Goal: Information Seeking & Learning: Learn about a topic

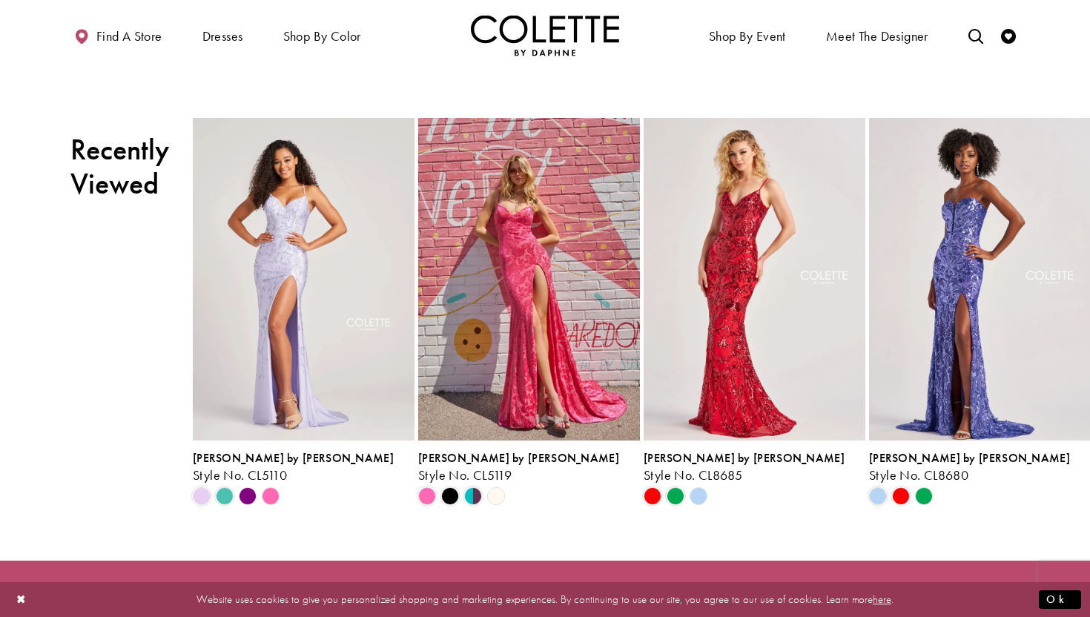
scroll to position [595, 0]
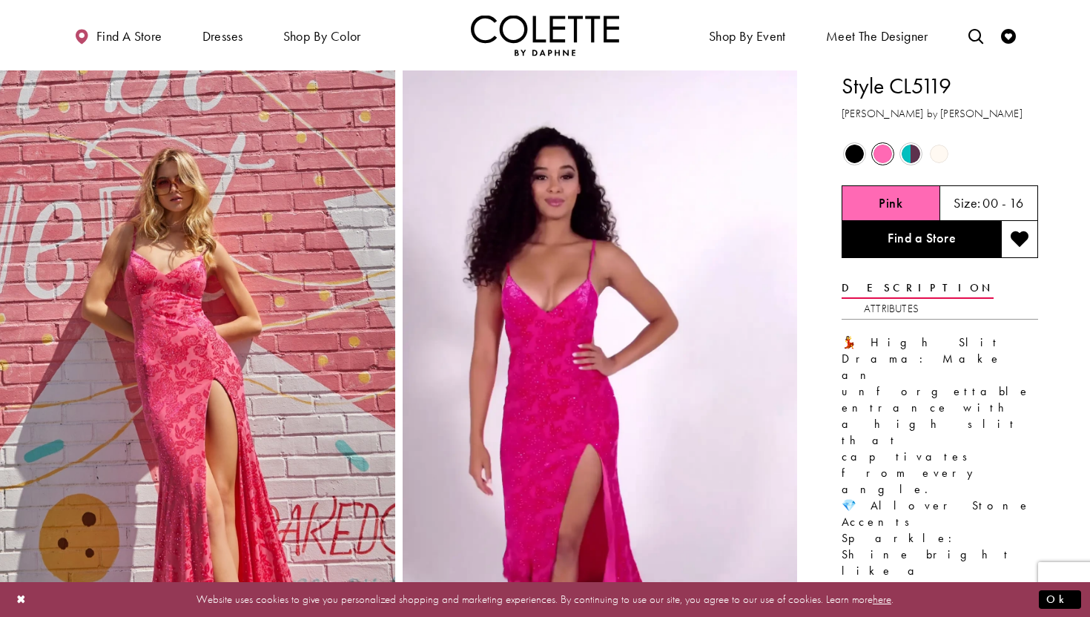
click at [912, 153] on span "Product color controls state depends on size chosen" at bounding box center [911, 154] width 19 height 19
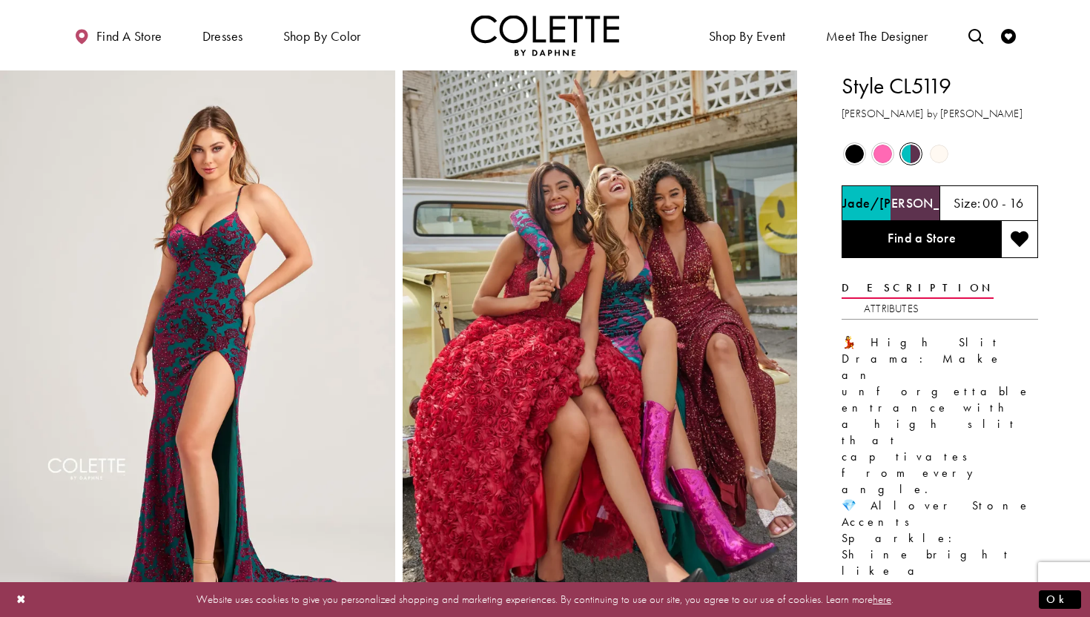
click at [855, 152] on span "Product color controls state depends on size chosen" at bounding box center [855, 154] width 19 height 19
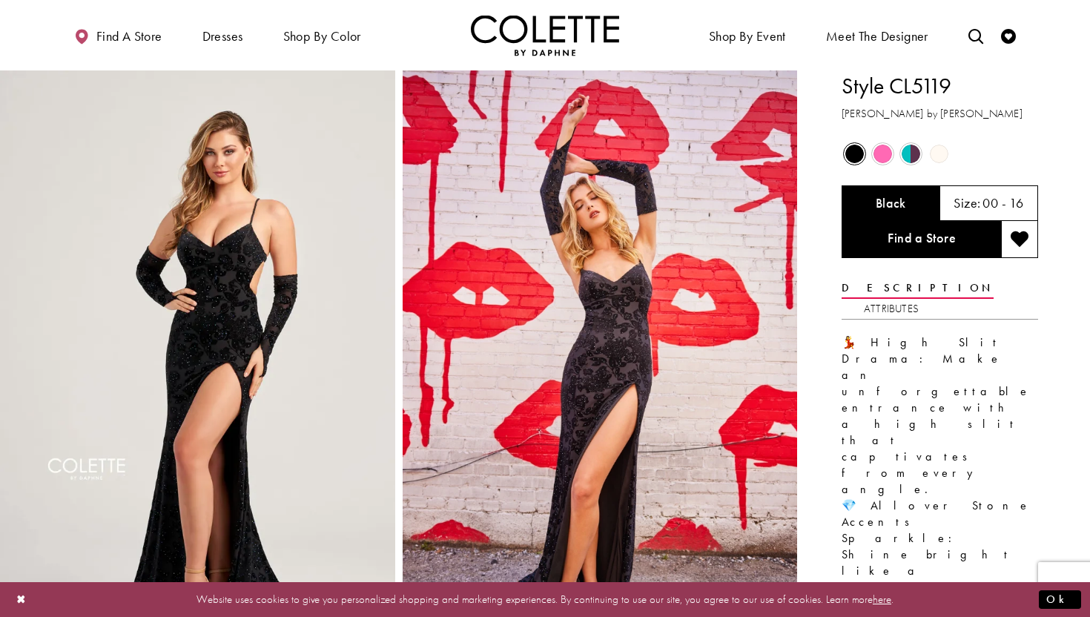
click at [944, 156] on span "Product color controls state depends on size chosen" at bounding box center [939, 154] width 19 height 19
click at [940, 154] on span "Product color controls state depends on size chosen" at bounding box center [939, 154] width 19 height 19
click at [890, 150] on span "Product color controls state depends on size chosen" at bounding box center [883, 154] width 19 height 19
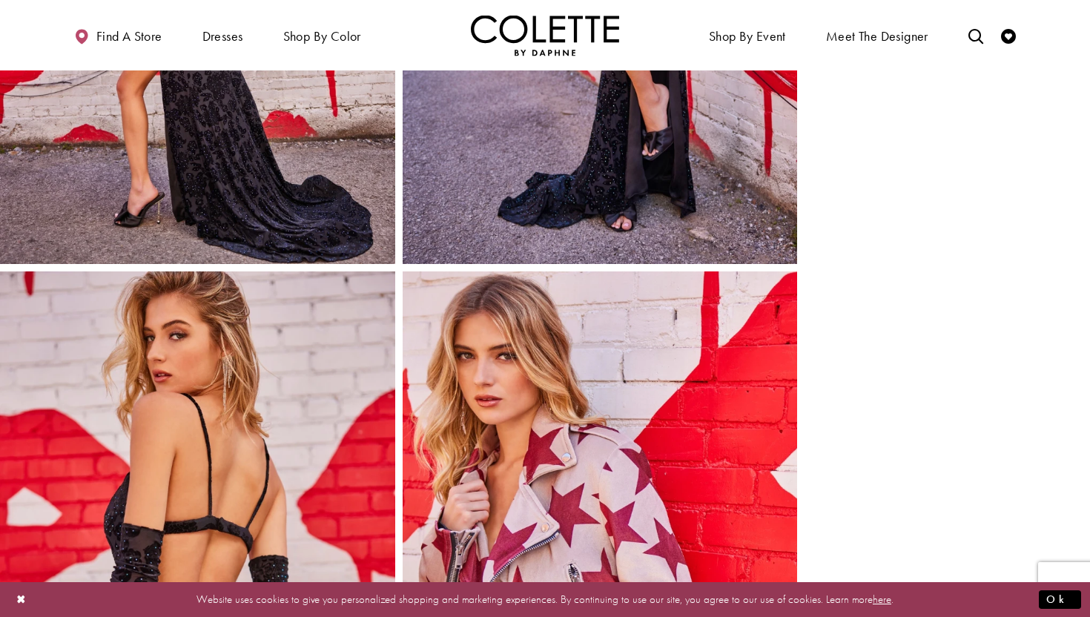
scroll to position [2264, 0]
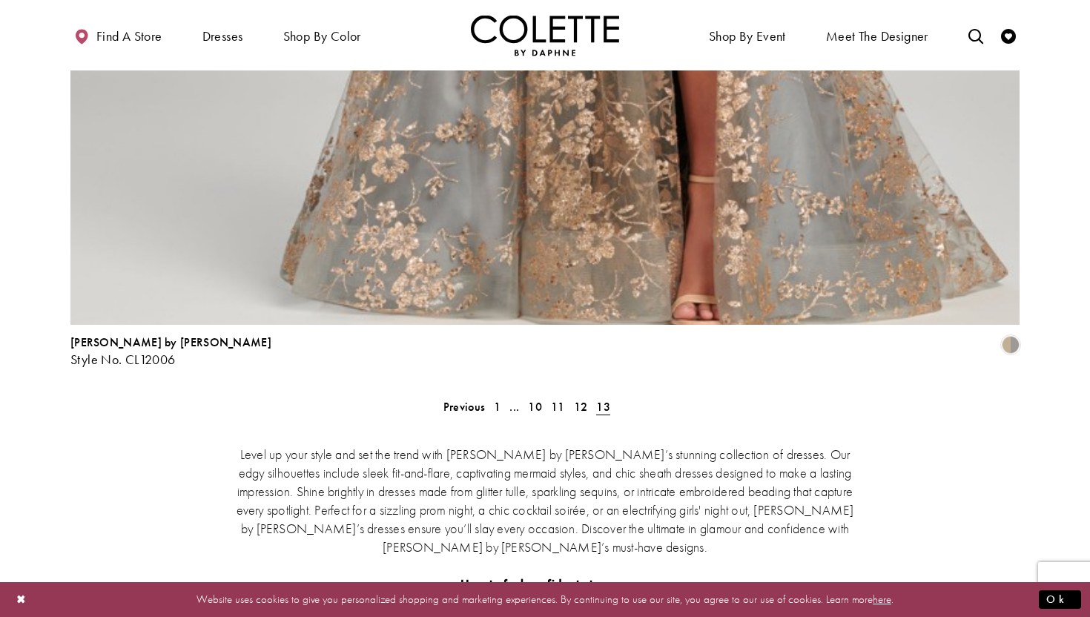
scroll to position [3423, 0]
